Goal: Navigation & Orientation: Find specific page/section

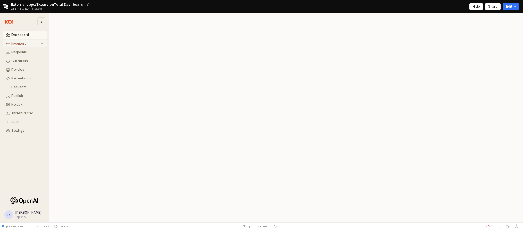
click at [22, 41] on button "Inventory" at bounding box center [25, 44] width 44 height 8
click at [23, 53] on div "All Items" at bounding box center [27, 52] width 32 height 4
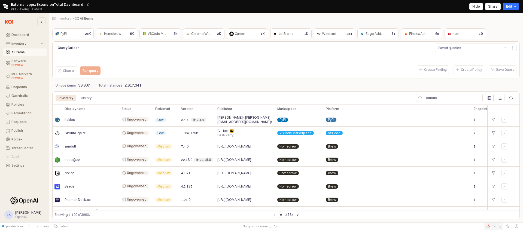
click at [498, 227] on span "Debug" at bounding box center [497, 226] width 10 height 4
click at [498, 225] on span "Debug" at bounding box center [497, 226] width 10 height 4
click at [498, 224] on button "Debug" at bounding box center [494, 227] width 20 height 8
click at [495, 225] on span "Debug" at bounding box center [497, 226] width 10 height 4
